Goal: Information Seeking & Learning: Find contact information

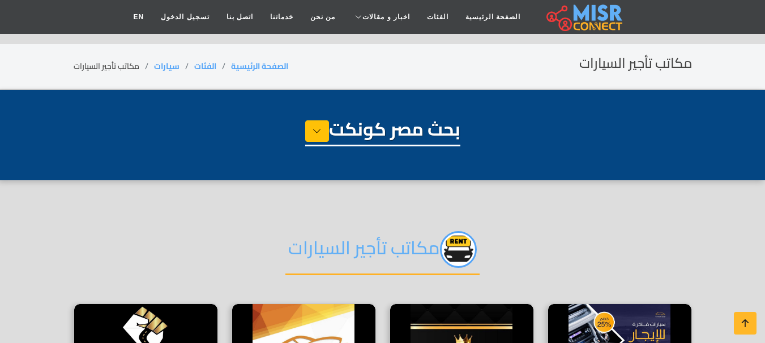
select select "****"
select select "**********"
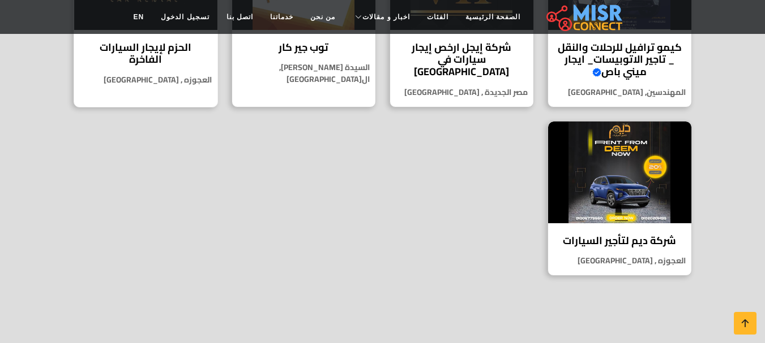
scroll to position [396, 0]
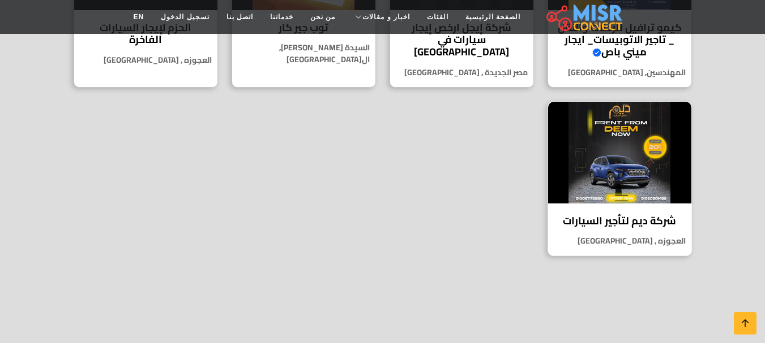
click at [599, 225] on h4 "شركة ديم لتأجير السيارات" at bounding box center [619, 221] width 126 height 12
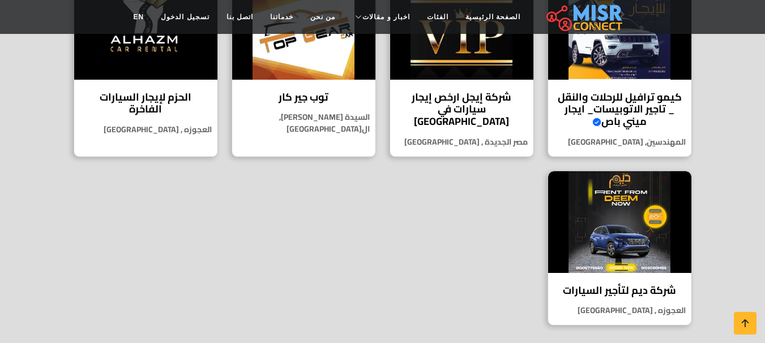
scroll to position [226, 0]
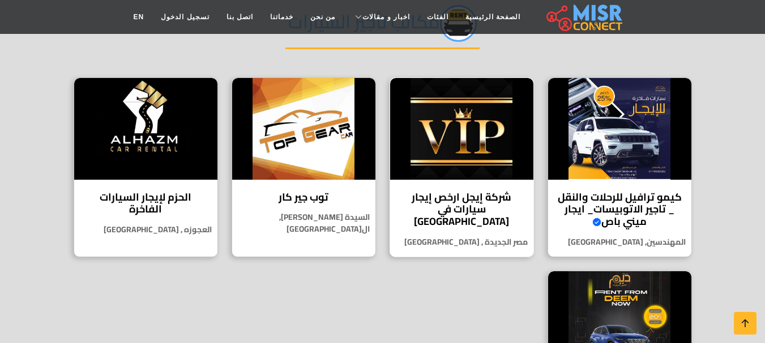
click at [446, 205] on h4 "شركة إيجل ارخص إيجار سيارات في [GEOGRAPHIC_DATA]" at bounding box center [461, 209] width 126 height 37
click at [300, 207] on div "توب جير كار توب جير كار أفضل خدمات تأجير السيارات في [GEOGRAPHIC_DATA]، فلا تبح…" at bounding box center [303, 168] width 144 height 180
click at [171, 199] on h4 "الحزم لإيجار السيارات الفاخرة" at bounding box center [146, 203] width 126 height 24
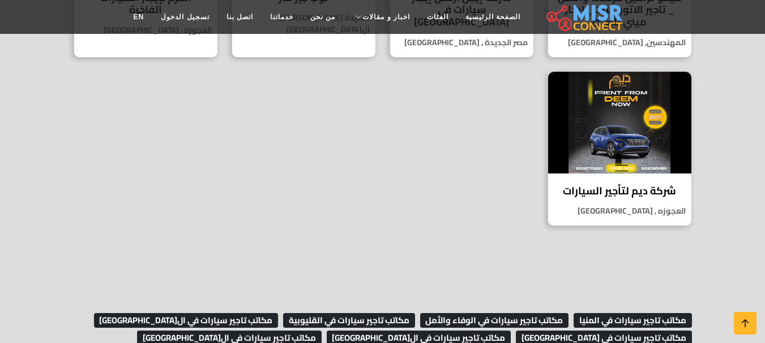
scroll to position [453, 0]
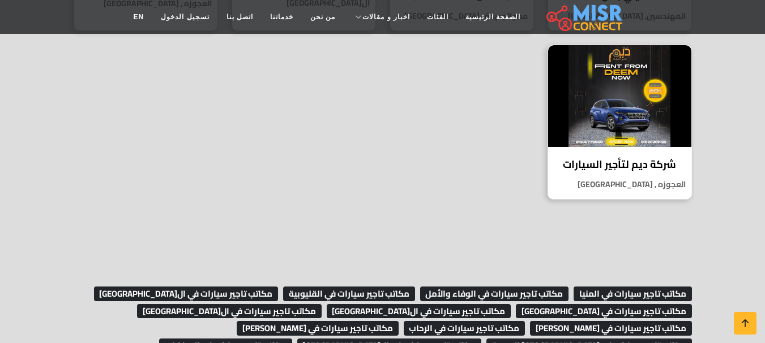
click at [612, 162] on h4 "شركة ديم لتأجير السيارات" at bounding box center [619, 164] width 126 height 12
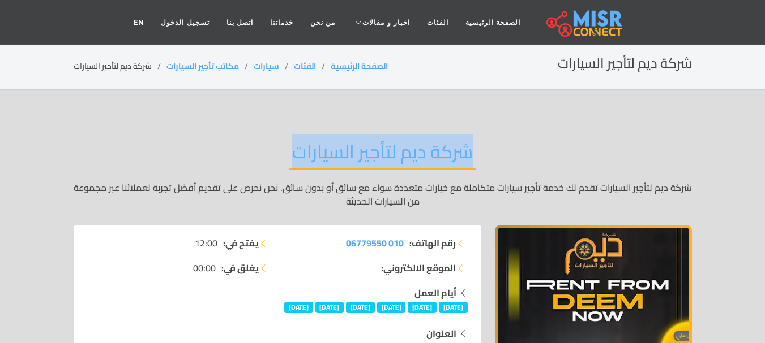
drag, startPoint x: 473, startPoint y: 151, endPoint x: 282, endPoint y: 160, distance: 190.4
click at [282, 160] on div "شركة ديم لتأجير السيارات شركة ديم لتأجير السيارات تقدم لك خدمة تأجير سيارات متك…" at bounding box center [383, 174] width 618 height 101
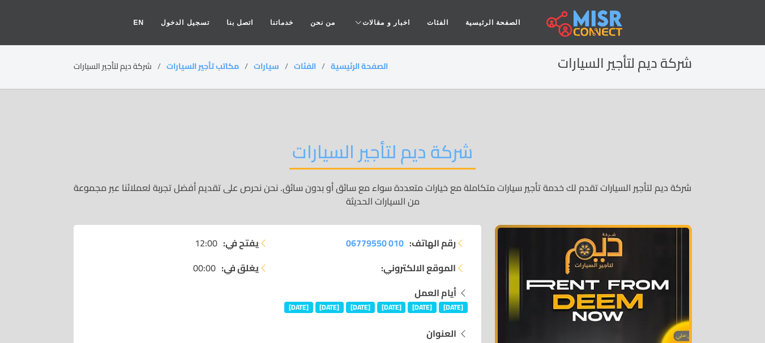
click at [467, 244] on div "رقم الهاتف: 010 06779550 الموقع الالكتروني:" at bounding box center [375, 262] width 197 height 50
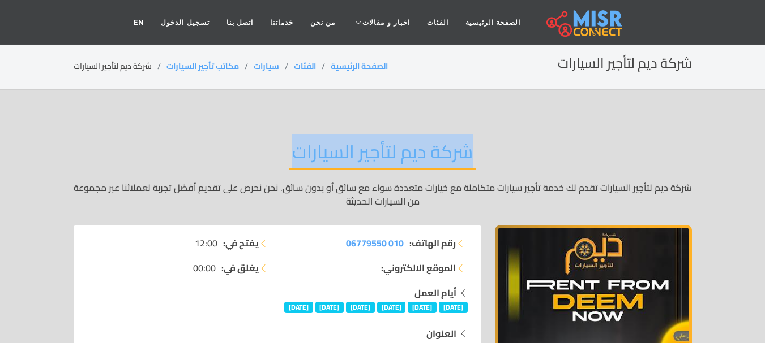
drag, startPoint x: 480, startPoint y: 152, endPoint x: 252, endPoint y: 149, distance: 228.6
click at [252, 149] on div "شركة ديم لتأجير السيارات شركة ديم لتأجير السيارات تقدم لك خدمة تأجير سيارات متك…" at bounding box center [383, 174] width 618 height 101
copy h2 "شركة ديم لتأجير السيارات"
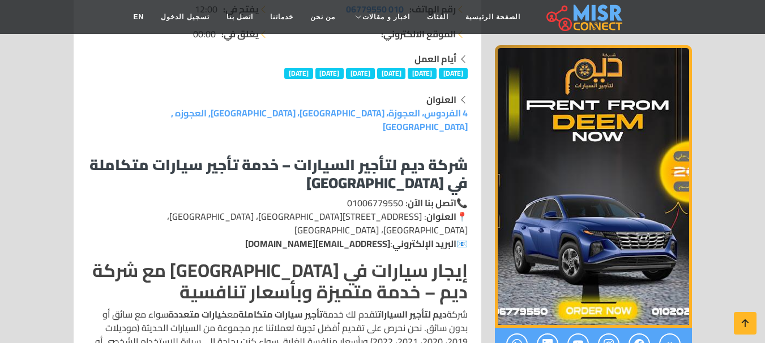
scroll to position [170, 0]
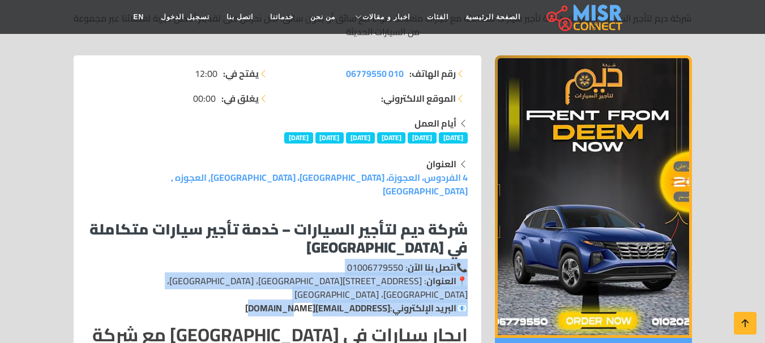
drag, startPoint x: 465, startPoint y: 256, endPoint x: 272, endPoint y: 284, distance: 194.9
click at [272, 284] on p "📞 اتصل بنا الآن : 01006779550 📍 العنوان : 4 شارع الفردوس، العجوزة، الجيزة، مصر …" at bounding box center [277, 288] width 380 height 54
copy p "📞 اتصل بنا الآن : 01006779550 📍 العنوان : 4 شارع الفردوس، العجوزة، الجيزة، مصر …"
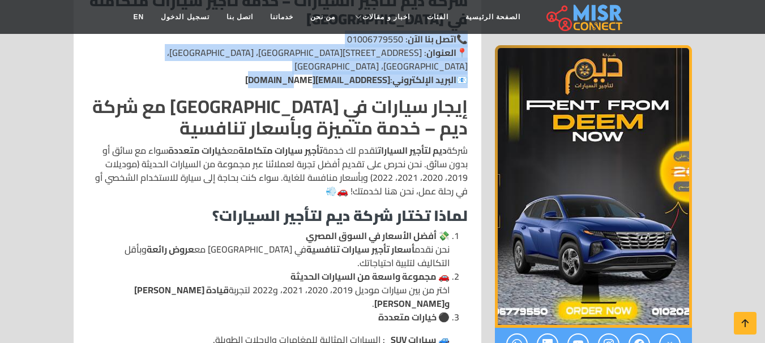
scroll to position [396, 0]
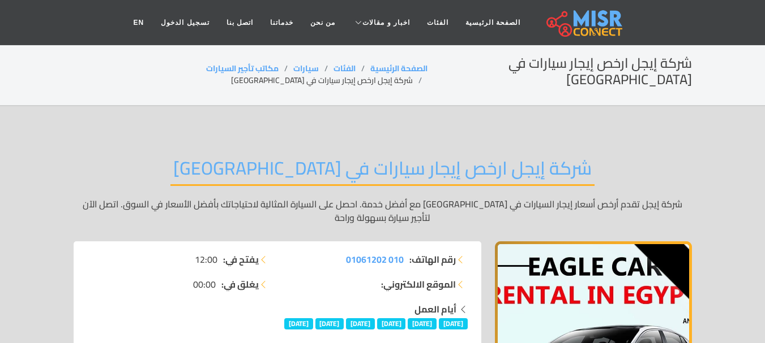
click at [455, 157] on h2 "شركة إيجل ارخص إيجار سيارات في [GEOGRAPHIC_DATA]" at bounding box center [382, 171] width 424 height 29
copy h2 "إيجل"
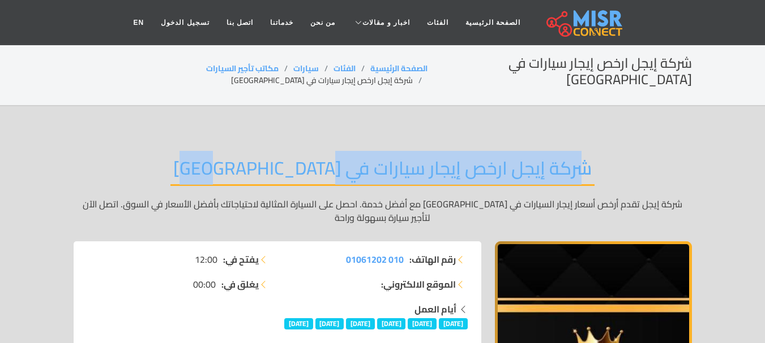
drag, startPoint x: 529, startPoint y: 150, endPoint x: 63, endPoint y: 156, distance: 466.3
copy h2 "شركة إيجل ارخص إيجار سيارات في [GEOGRAPHIC_DATA]"
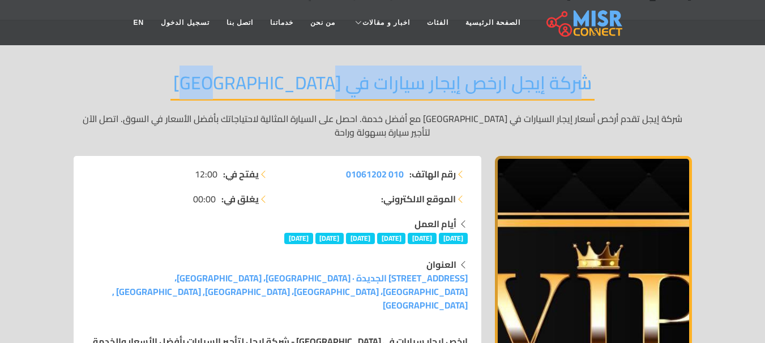
scroll to position [113, 0]
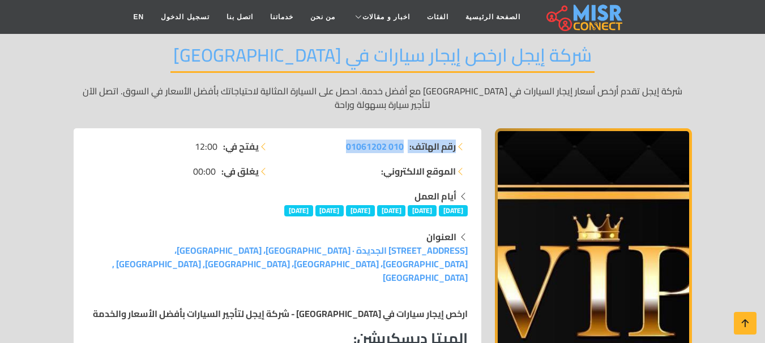
drag, startPoint x: 458, startPoint y: 131, endPoint x: 324, endPoint y: 136, distance: 133.6
click at [324, 140] on li "رقم الهاتف: 010 01061202" at bounding box center [375, 147] width 183 height 14
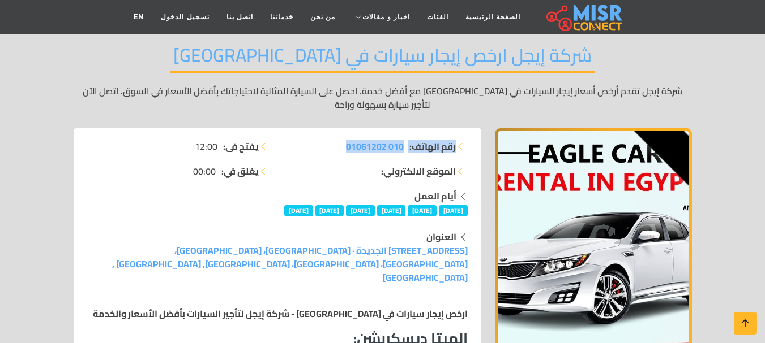
copy li "رقم الهاتف: 010 01061202"
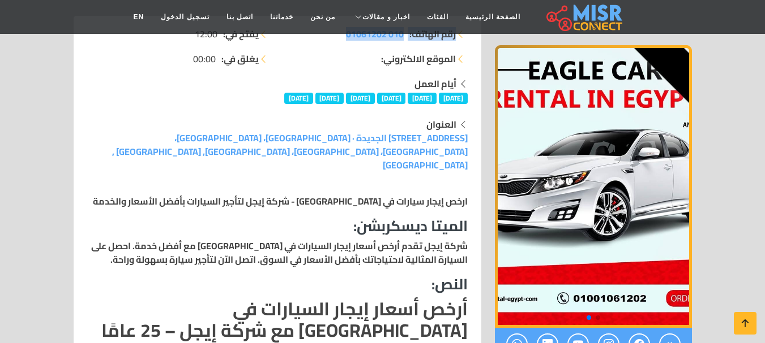
scroll to position [226, 0]
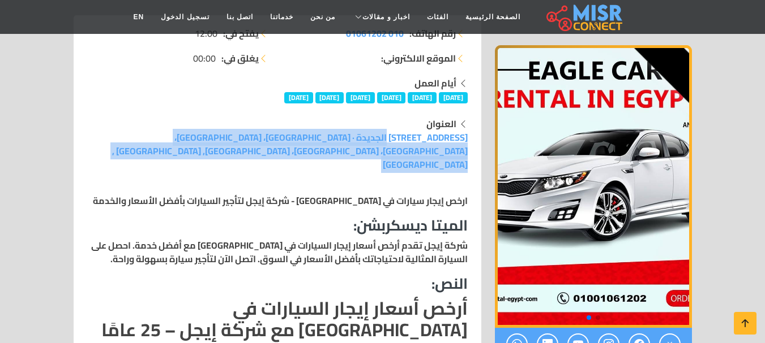
drag, startPoint x: 477, startPoint y: 123, endPoint x: 253, endPoint y: 139, distance: 224.7
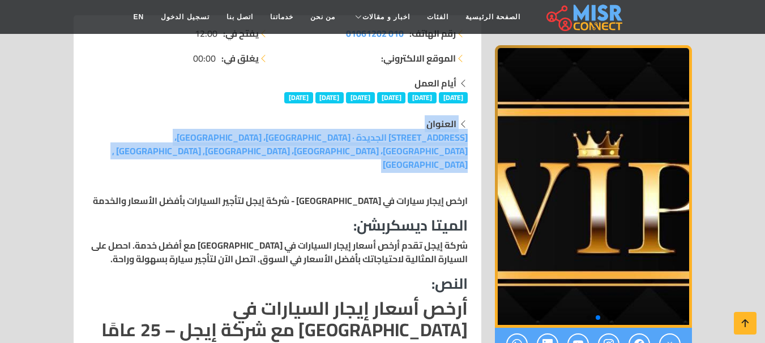
drag, startPoint x: 476, startPoint y: 103, endPoint x: 233, endPoint y: 134, distance: 245.3
copy div "العنوان [STREET_ADDRESS] الجديدة · [GEOGRAPHIC_DATA]، [GEOGRAPHIC_DATA]، [GEOGR…"
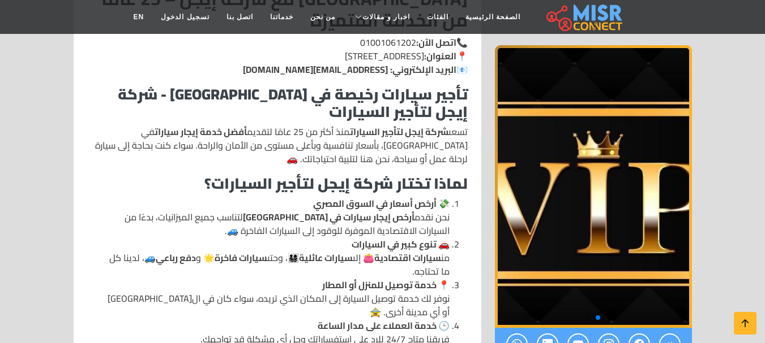
scroll to position [566, 0]
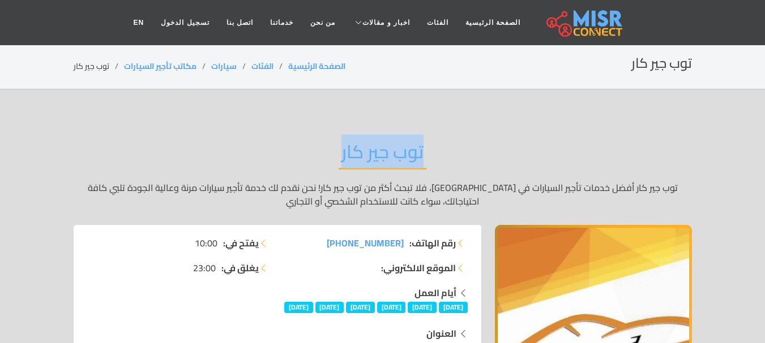
drag, startPoint x: 427, startPoint y: 154, endPoint x: 325, endPoint y: 164, distance: 101.7
click at [325, 164] on div "توب جير كار توب جير كار أفضل خدمات تأجير السيارات في مصر، فلا تبحث أكثر من توب …" at bounding box center [383, 174] width 618 height 101
copy h2 "توب جير كار"
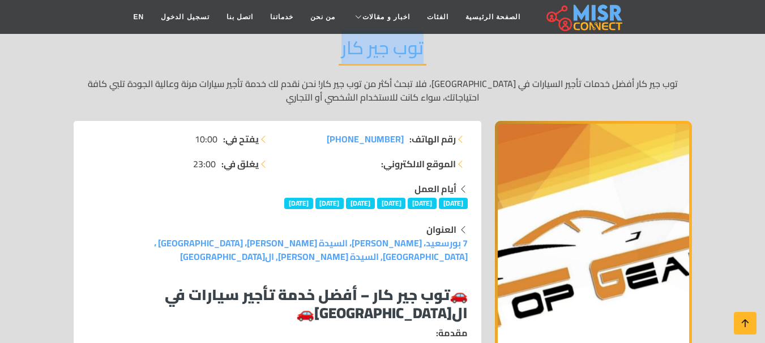
scroll to position [113, 0]
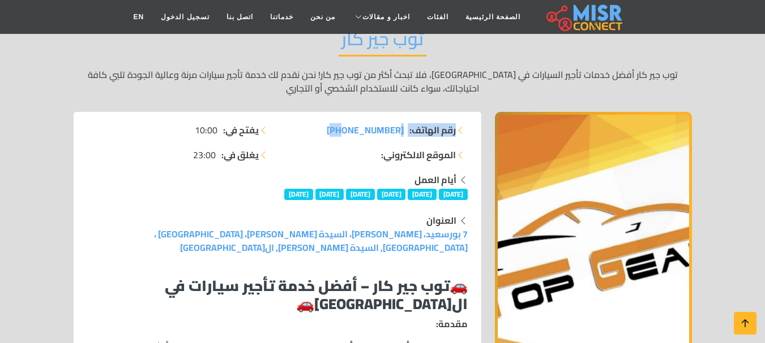
drag, startPoint x: 467, startPoint y: 129, endPoint x: 387, endPoint y: 122, distance: 80.1
click at [466, 133] on li "رقم الهاتف: +20 1111148166" at bounding box center [375, 130] width 183 height 14
click at [371, 135] on span "+20 1111148166" at bounding box center [365, 130] width 77 height 17
drag, startPoint x: 331, startPoint y: 131, endPoint x: 461, endPoint y: 127, distance: 129.6
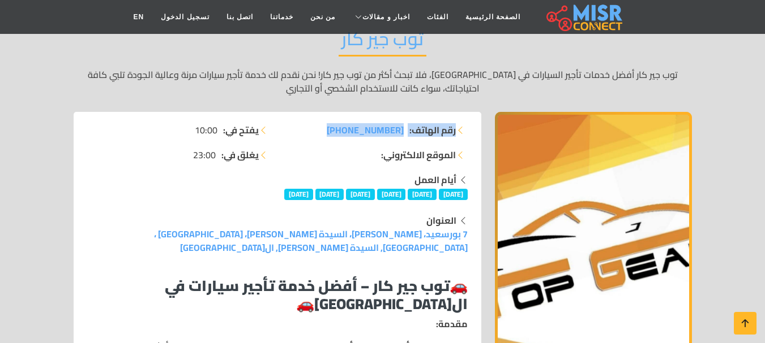
click at [461, 127] on li "رقم الهاتف: +20 1111148166" at bounding box center [375, 130] width 183 height 14
copy li "رقم الهاتف: +20 1111148166"
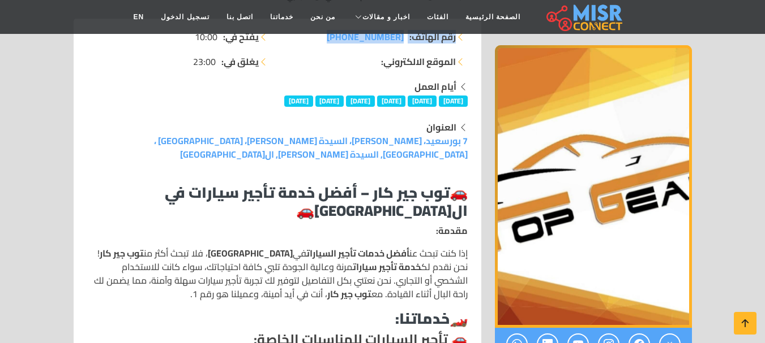
scroll to position [226, 0]
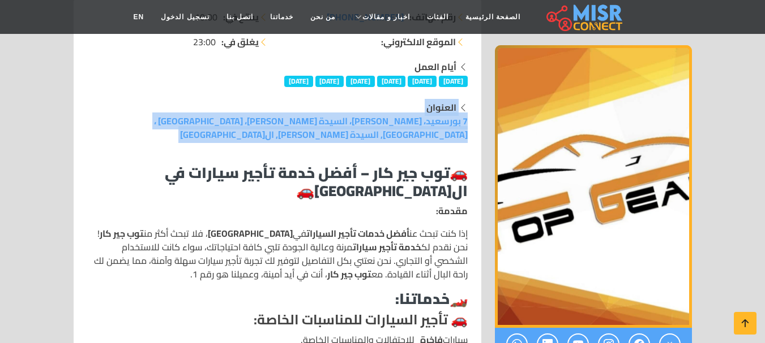
drag, startPoint x: 474, startPoint y: 107, endPoint x: 171, endPoint y: 130, distance: 303.6
copy div "العنوان 7 بورسعيد، الحنفي، السيدة زينب، محافظة القاهرة ، مصر, السيدة زينب, القا…"
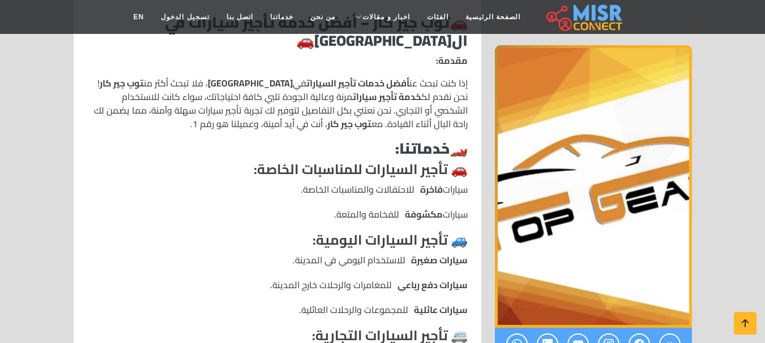
scroll to position [396, 0]
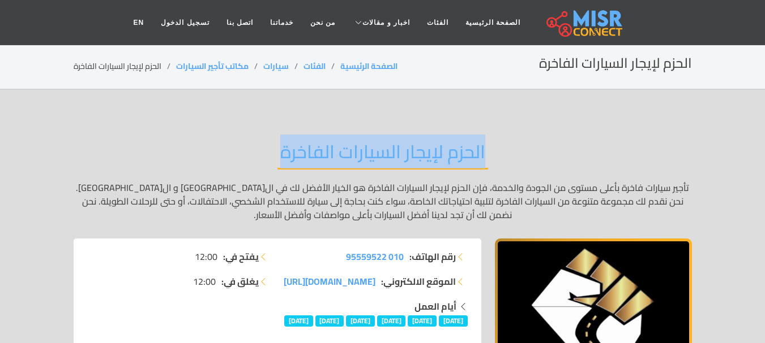
drag, startPoint x: 489, startPoint y: 153, endPoint x: 268, endPoint y: 158, distance: 221.9
click at [268, 158] on div "الحزم لإيجار السيارات الفاخرة تأجير سيارات فاخرة بأعلى مستوى من الجودة والخدمة،…" at bounding box center [383, 181] width 618 height 115
copy h2 "الحزم لإيجار السيارات الفاخرة"
drag, startPoint x: 464, startPoint y: 256, endPoint x: 282, endPoint y: 285, distance: 183.9
click at [282, 285] on div "رقم الهاتف: 010 95559522 الموقع الالكتروني: [DOMAIN_NAME][URL]" at bounding box center [375, 275] width 197 height 50
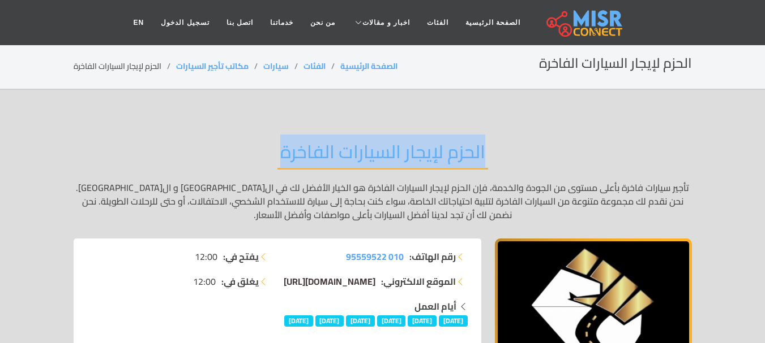
copy ul "رقم الهاتف: 010 95559522 الموقع الالكتروني: [DOMAIN_NAME][URL]"
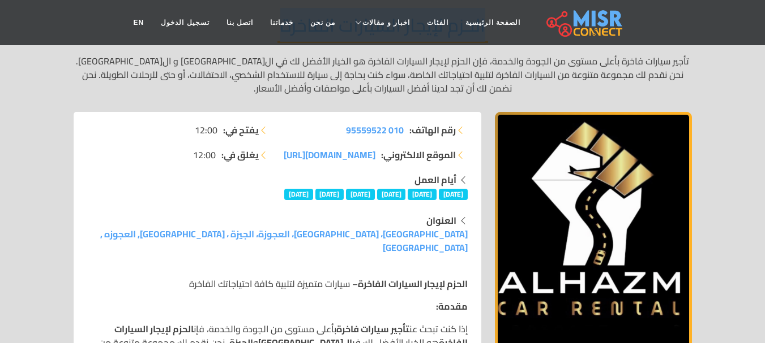
scroll to position [226, 0]
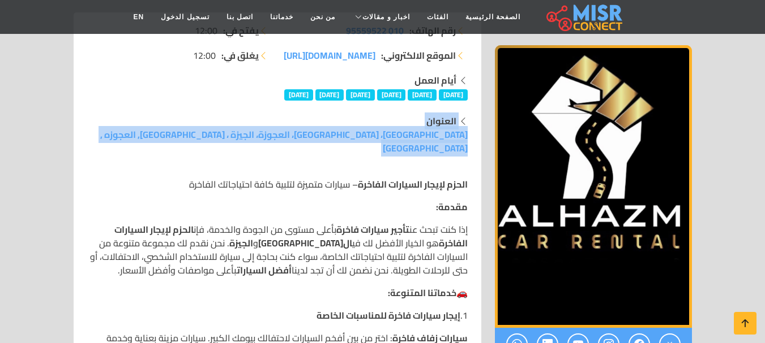
drag, startPoint x: 474, startPoint y: 118, endPoint x: 292, endPoint y: 146, distance: 184.3
copy div "العنوان قصر البصرة، ميت عقبة، العجوزة، الجيزة ، مصر, العجوزه , جيزة"
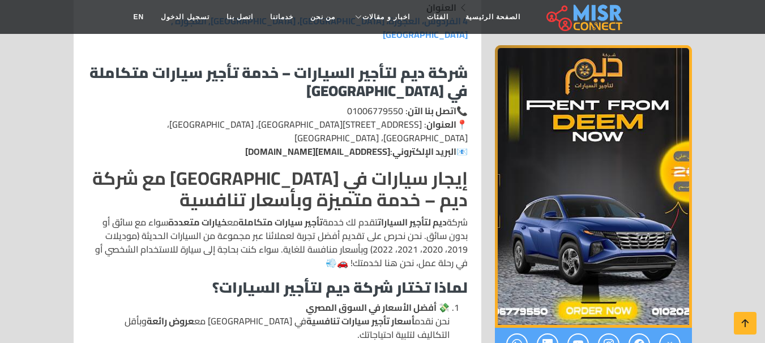
scroll to position [340, 0]
